Goal: Information Seeking & Learning: Learn about a topic

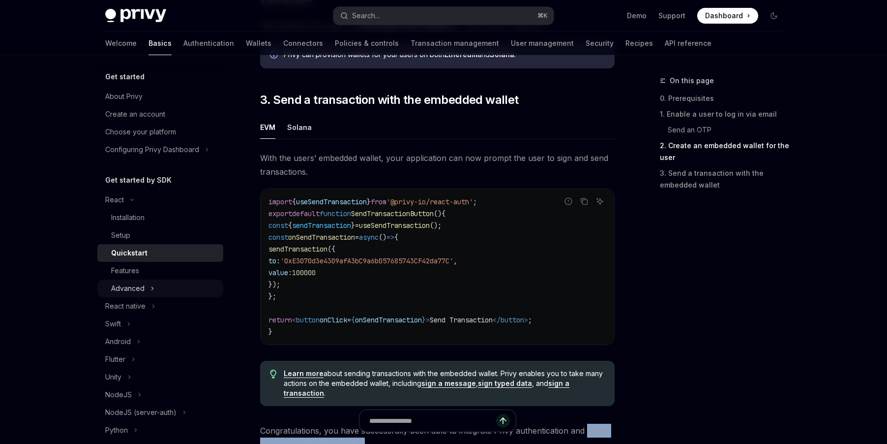
scroll to position [825, 0]
click at [135, 271] on div "Features" at bounding box center [125, 271] width 28 height 12
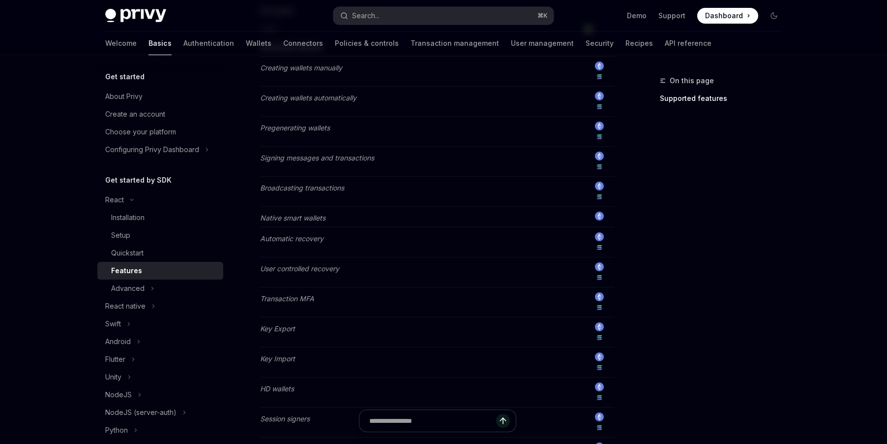
scroll to position [371, 0]
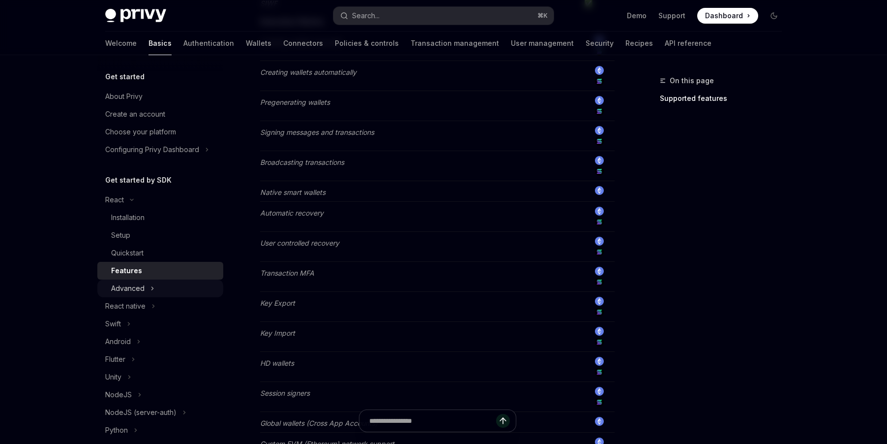
click at [135, 286] on div "Advanced" at bounding box center [127, 288] width 33 height 12
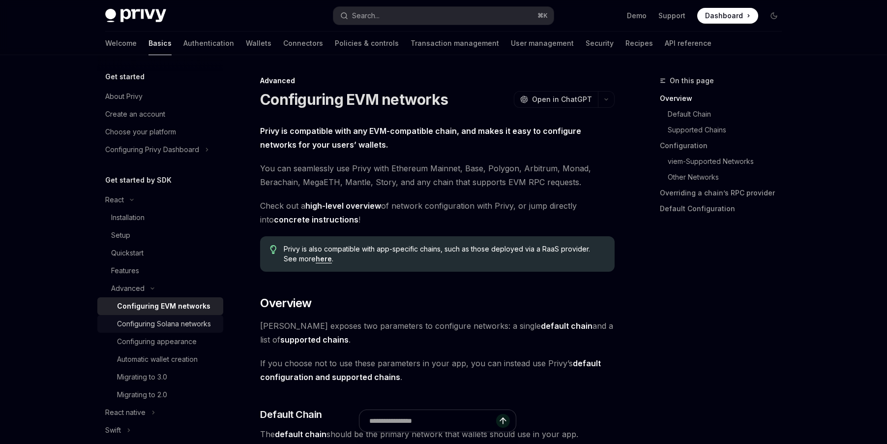
click at [189, 320] on div "Configuring Solana networks" at bounding box center [164, 324] width 94 height 12
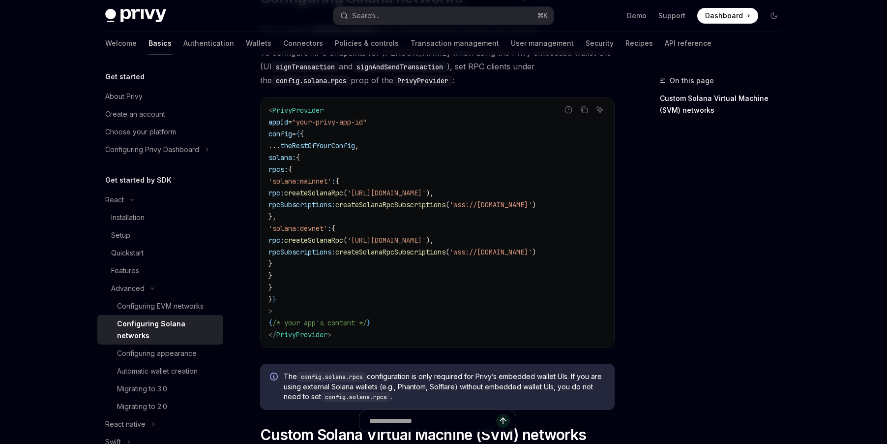
scroll to position [124, 0]
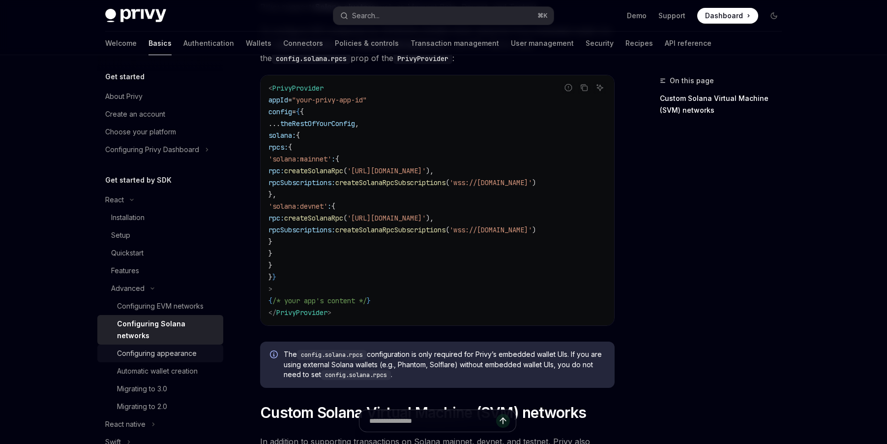
click at [168, 347] on div "Configuring appearance" at bounding box center [157, 353] width 80 height 12
type textarea "*"
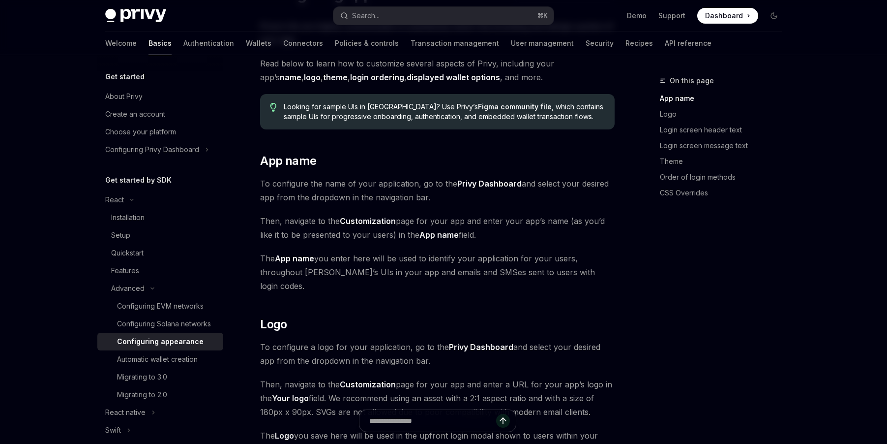
scroll to position [120, 0]
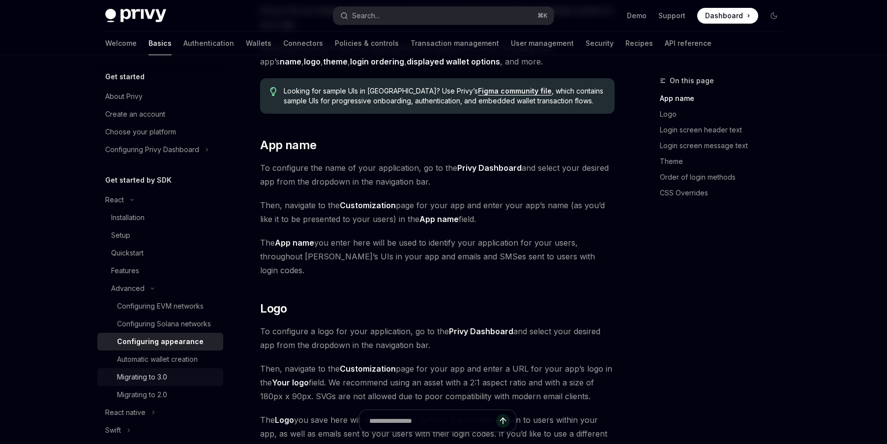
click at [153, 371] on div "Migrating to 3.0" at bounding box center [142, 377] width 50 height 12
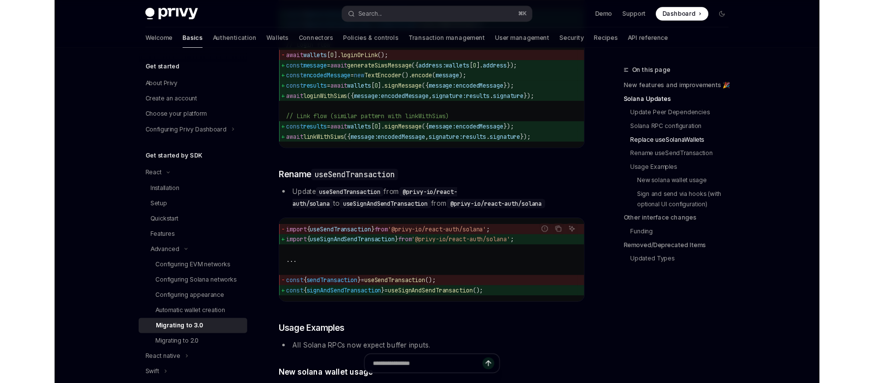
scroll to position [1353, 0]
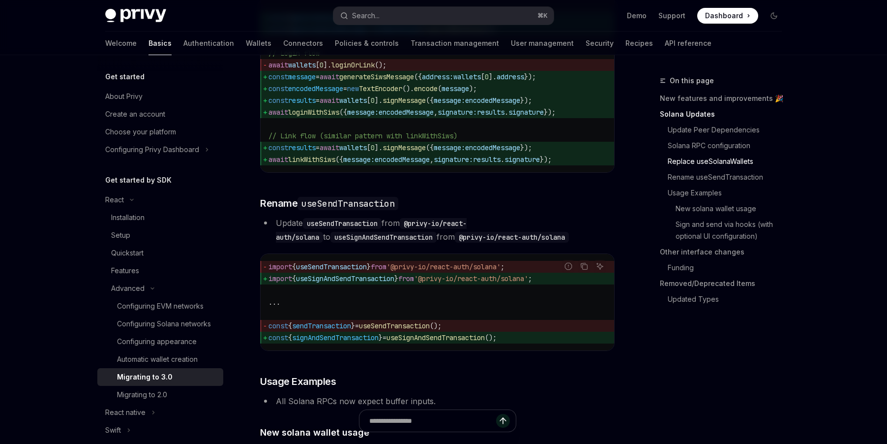
type textarea "*"
